Goal: Navigation & Orientation: Find specific page/section

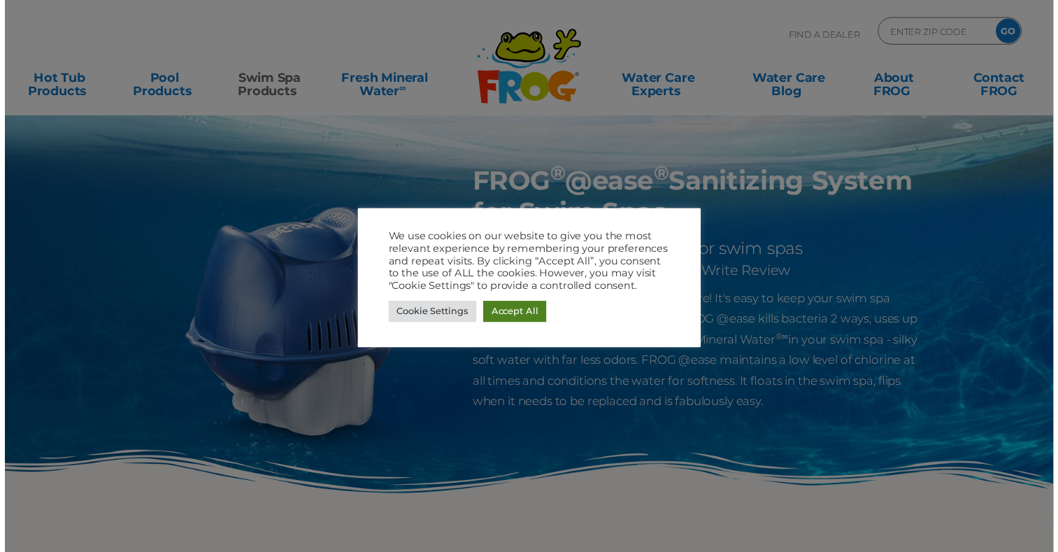
scroll to position [41, 0]
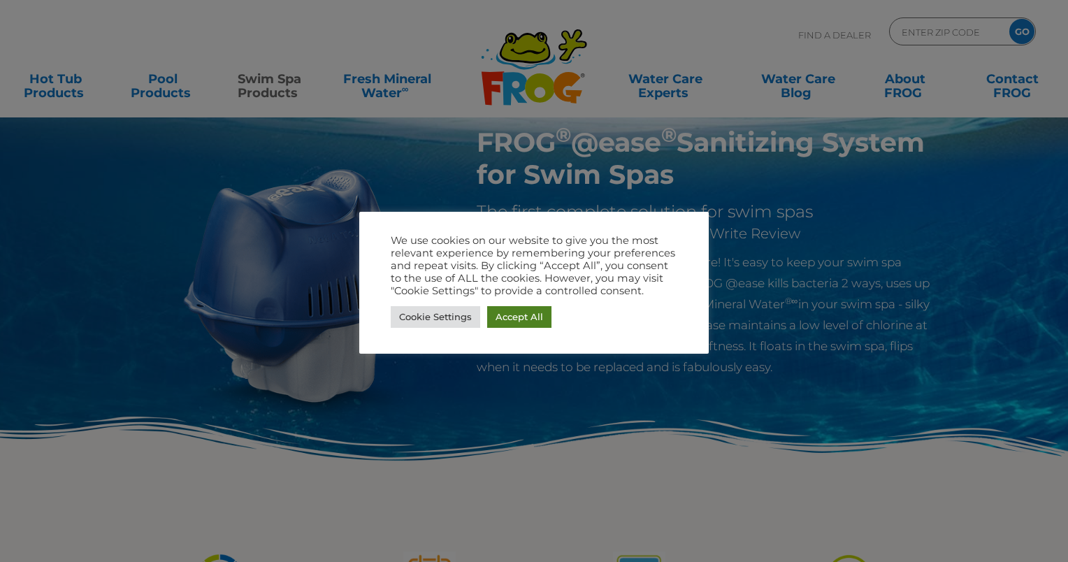
click at [509, 321] on link "Accept All" at bounding box center [519, 317] width 64 height 22
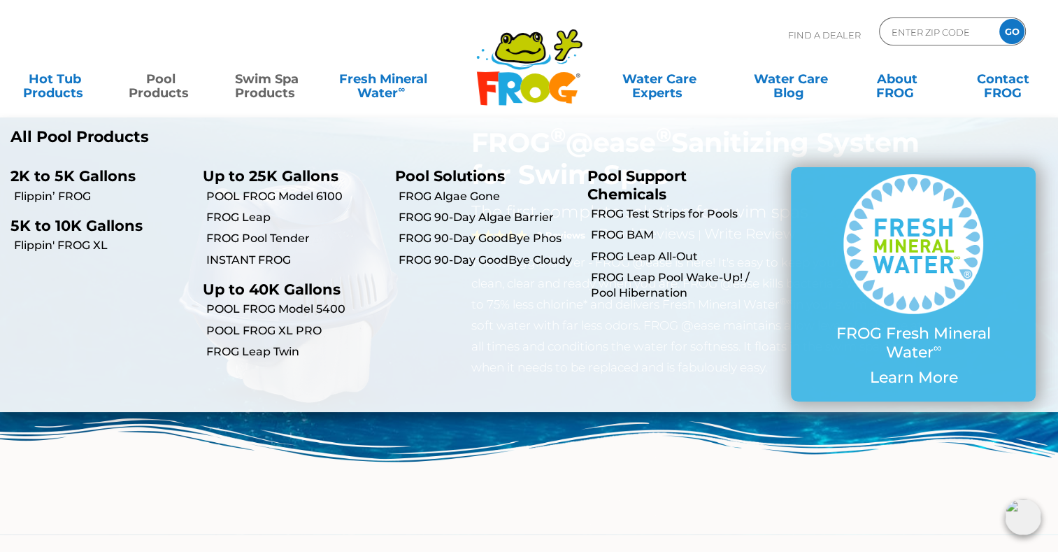
click at [154, 84] on link "Pool Products" at bounding box center [161, 79] width 82 height 28
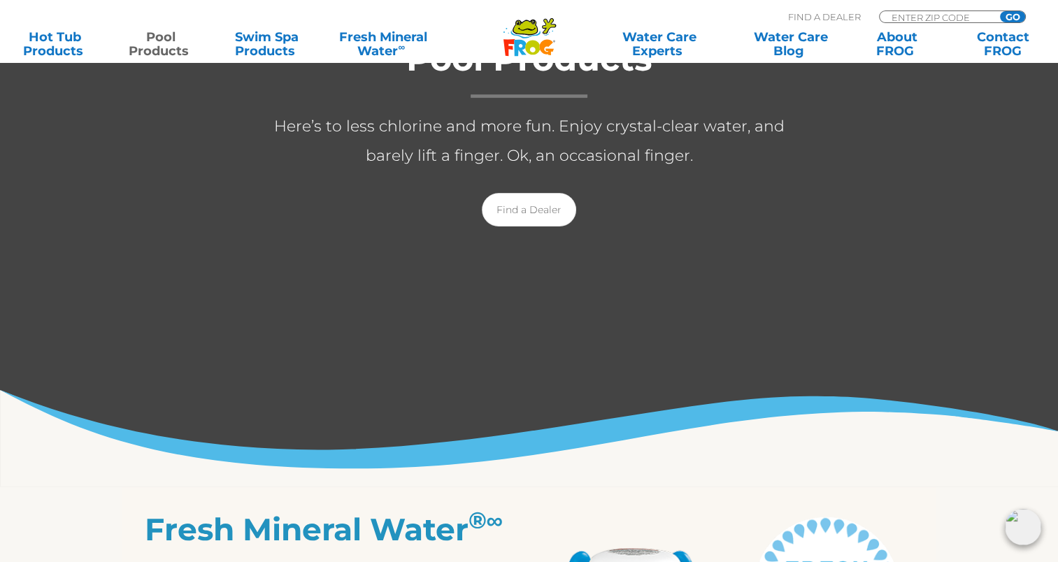
scroll to position [303, 0]
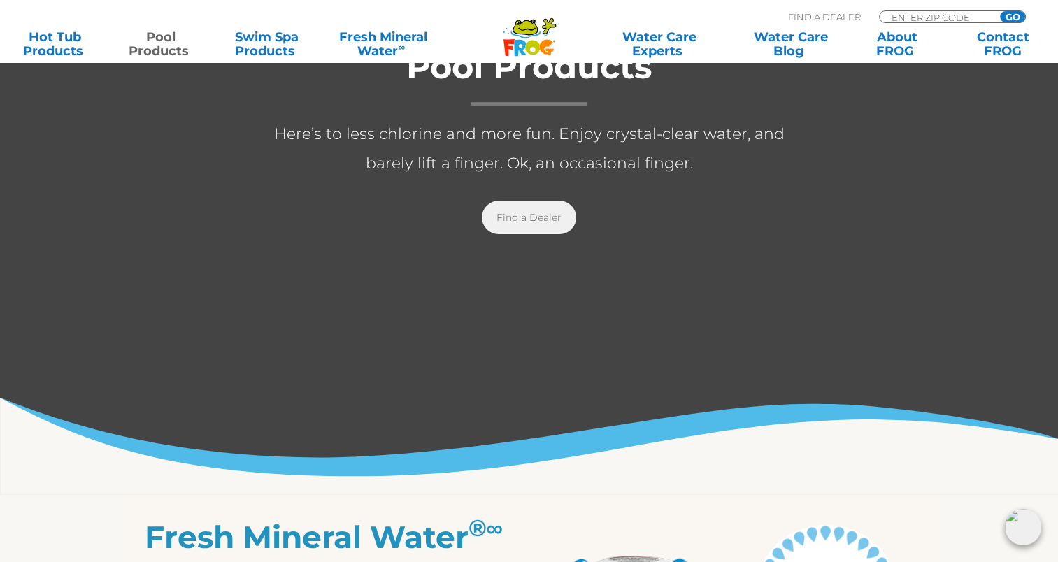
click at [528, 213] on link "Find a Dealer" at bounding box center [529, 218] width 94 height 34
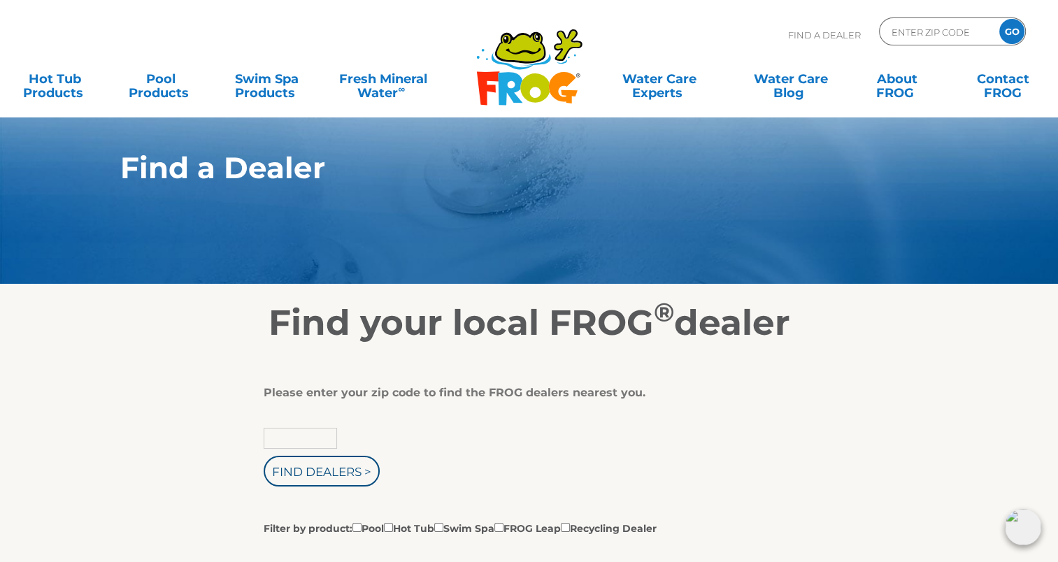
click at [317, 447] on input "text" at bounding box center [300, 438] width 73 height 21
type input "78704"
click at [337, 461] on input "Find Dealers >" at bounding box center [322, 471] width 116 height 31
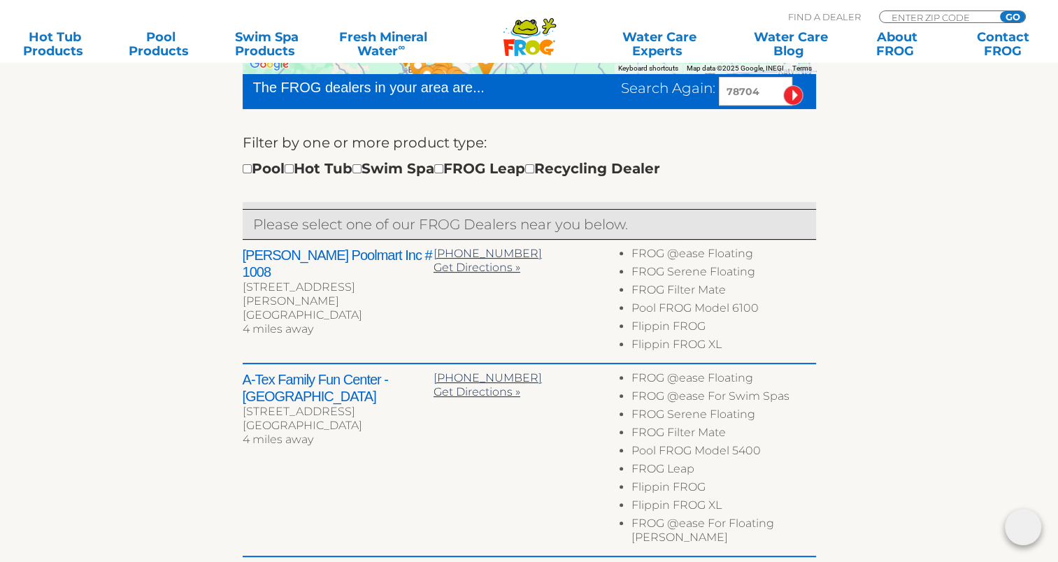
scroll to position [442, 0]
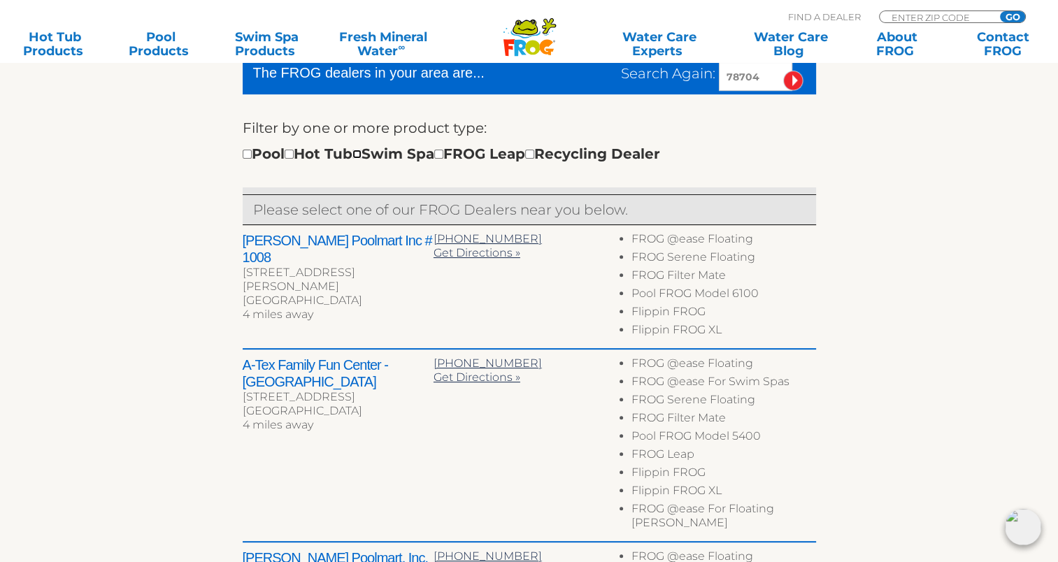
click at [361, 151] on input "checkbox" at bounding box center [356, 154] width 9 height 9
checkbox input "true"
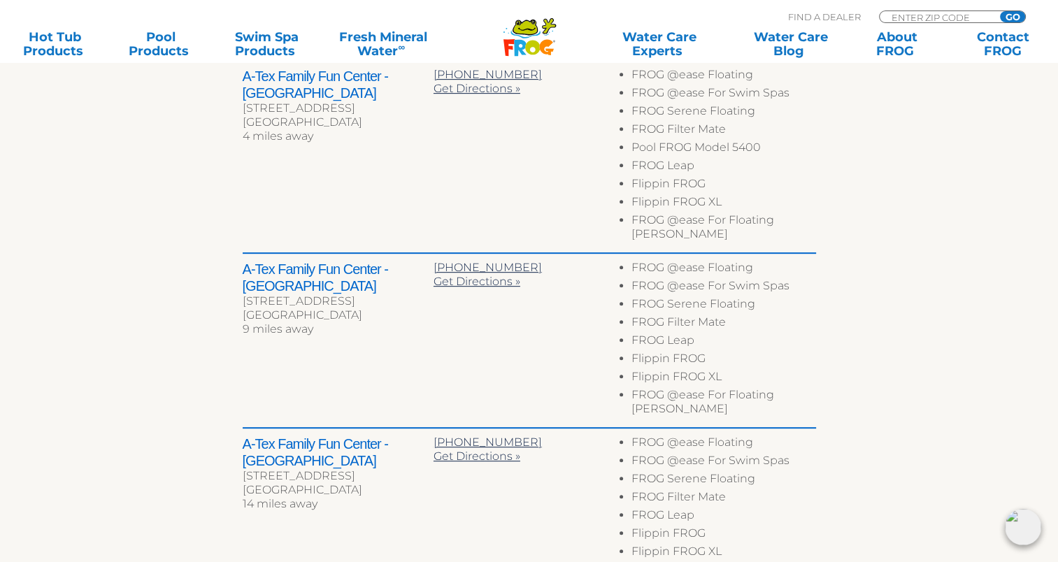
scroll to position [617, 0]
